Goal: Task Accomplishment & Management: Use online tool/utility

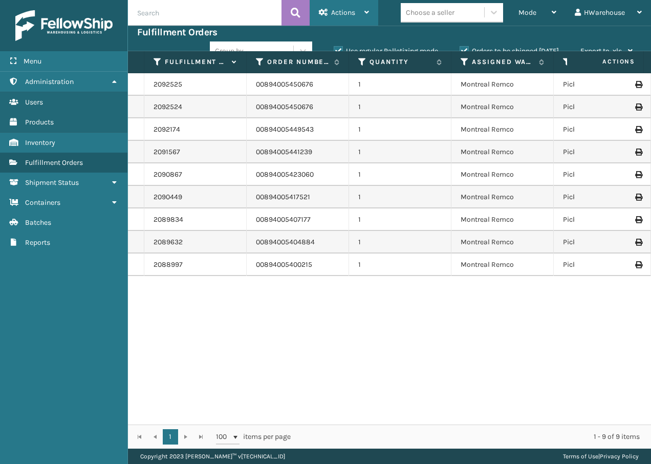
click at [353, 15] on span "Actions" at bounding box center [343, 12] width 24 height 9
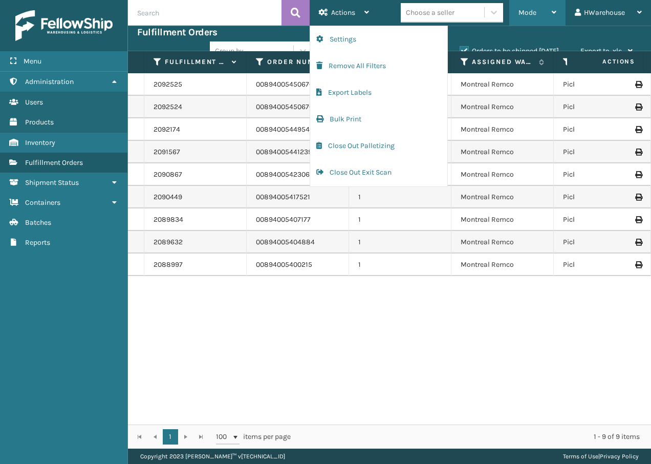
click at [547, 12] on div "Mode" at bounding box center [537, 13] width 38 height 26
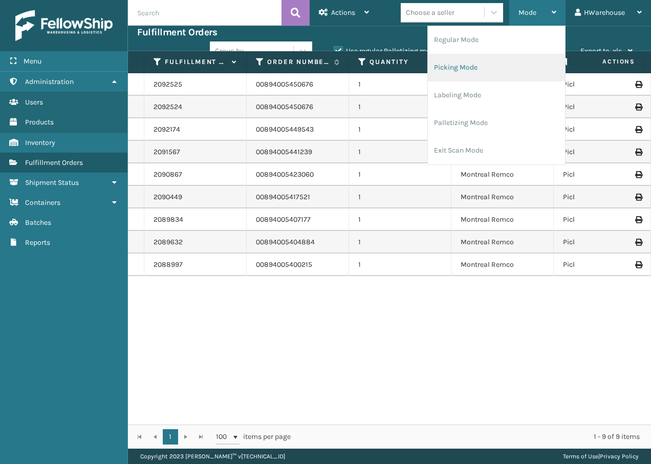
click at [492, 61] on li "Picking Mode" at bounding box center [496, 68] width 137 height 28
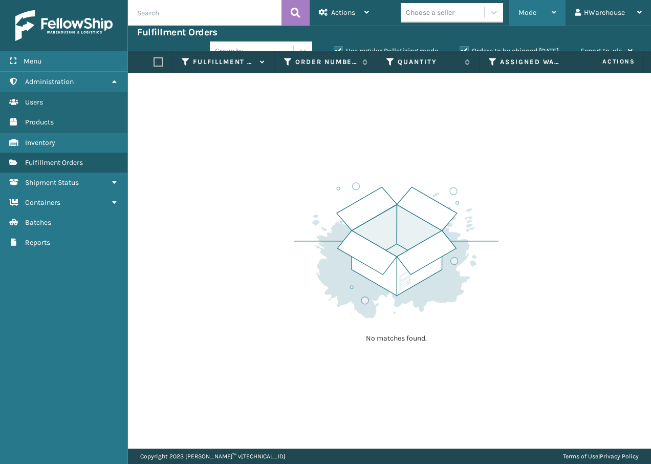
click at [530, 18] on div "Mode" at bounding box center [537, 13] width 38 height 26
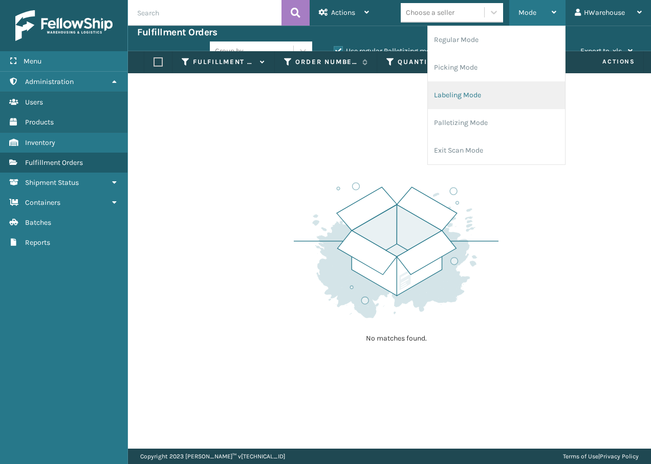
click at [503, 99] on li "Labeling Mode" at bounding box center [496, 95] width 137 height 28
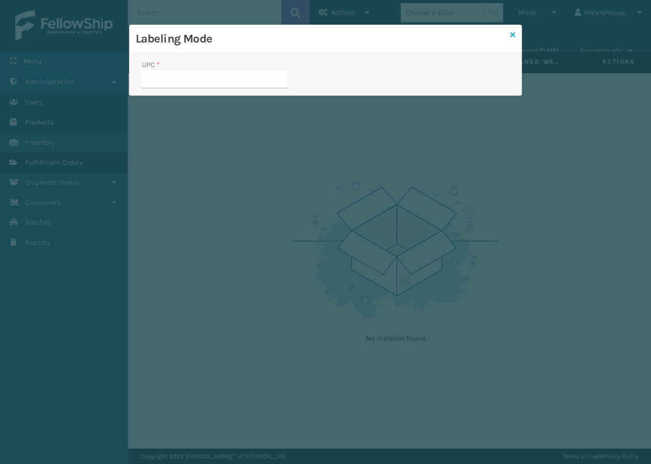
click at [512, 35] on icon at bounding box center [512, 34] width 5 height 7
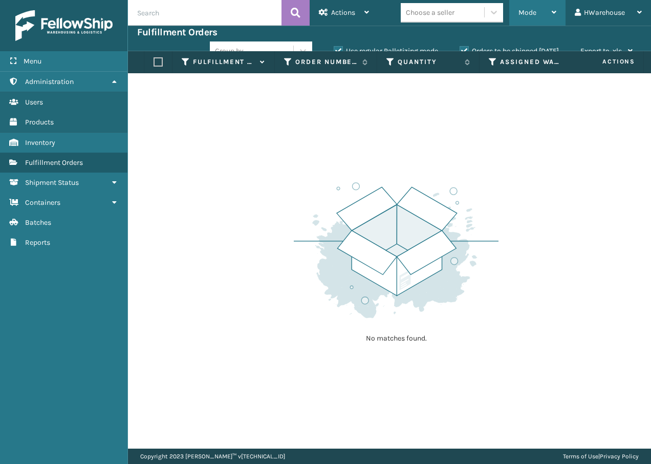
click at [529, 16] on span "Mode" at bounding box center [527, 12] width 18 height 9
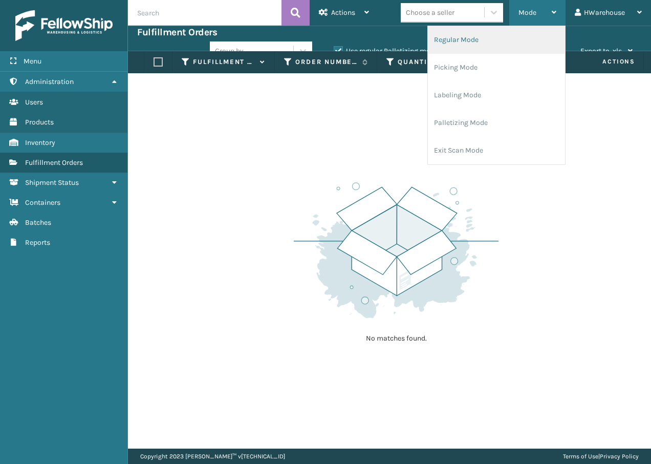
click at [487, 42] on li "Regular Mode" at bounding box center [496, 40] width 137 height 28
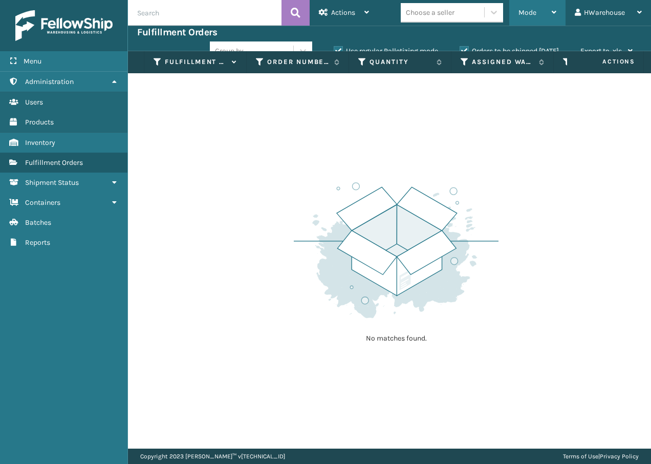
click at [523, 14] on span "Mode" at bounding box center [527, 12] width 18 height 9
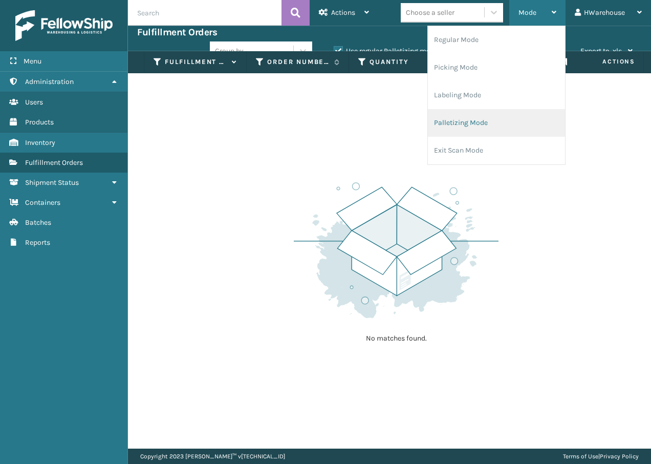
click at [480, 130] on li "Palletizing Mode" at bounding box center [496, 123] width 137 height 28
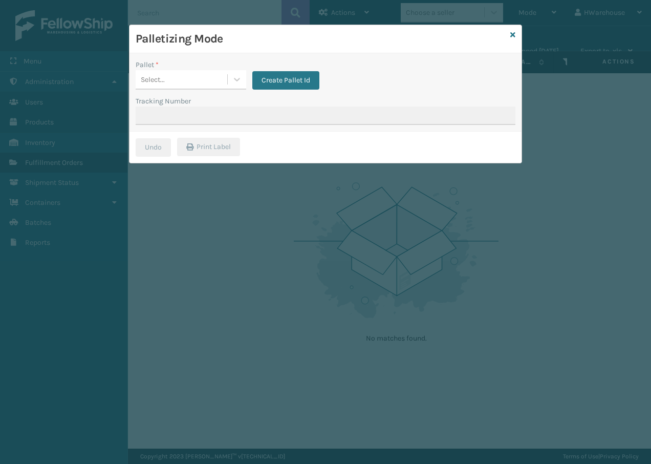
click at [515, 31] on div "Palletizing Mode" at bounding box center [325, 39] width 392 height 28
click at [510, 39] on div "Palletizing Mode" at bounding box center [325, 39] width 392 height 28
click at [511, 36] on icon at bounding box center [512, 34] width 5 height 7
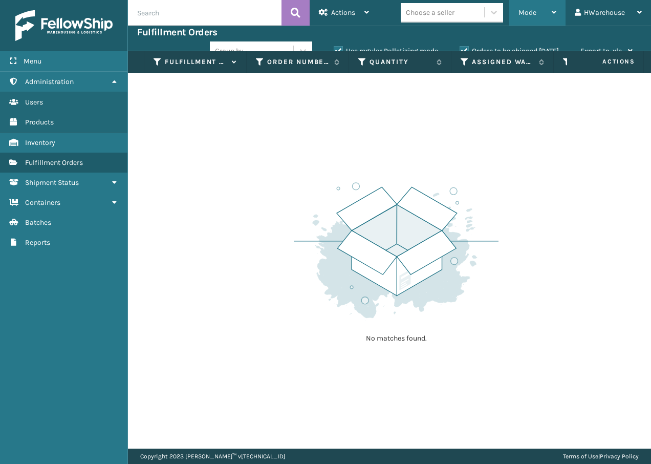
click at [531, 18] on div "Mode" at bounding box center [537, 13] width 38 height 26
click at [390, 137] on div "No matches found." at bounding box center [389, 260] width 523 height 375
